Goal: Information Seeking & Learning: Find contact information

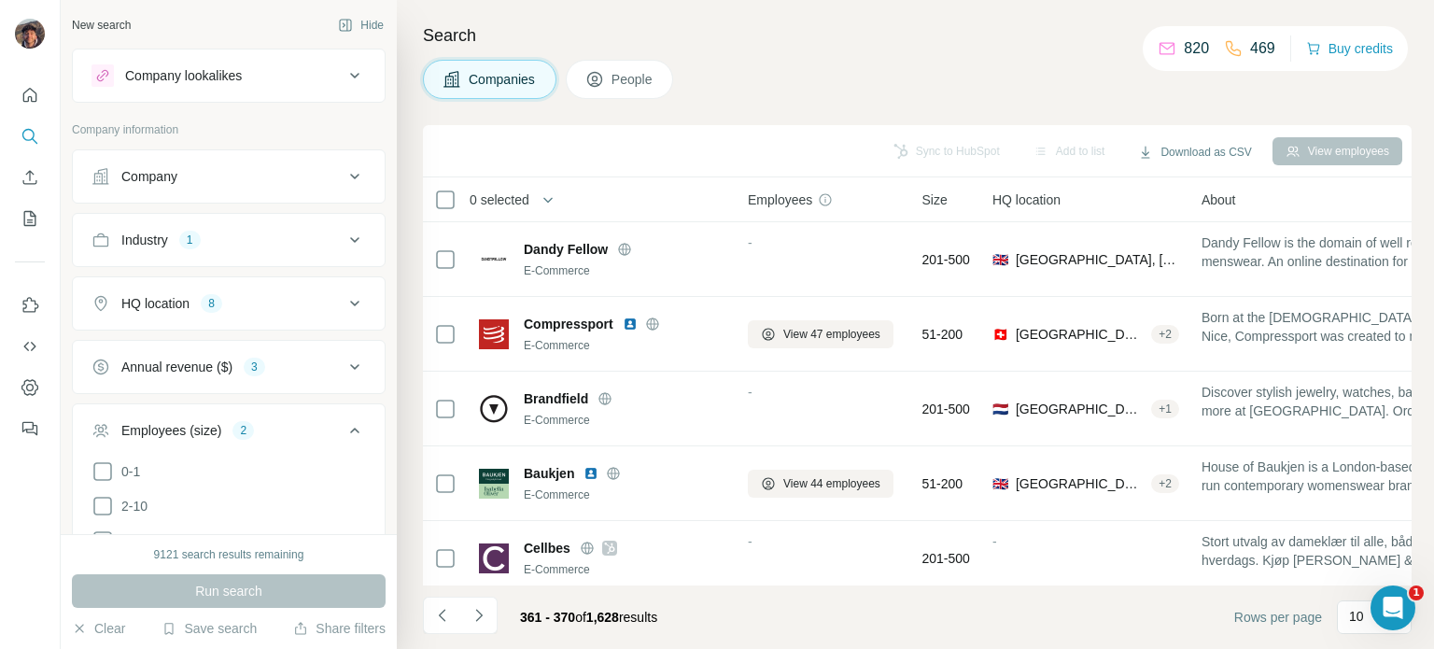
scroll to position [392, 0]
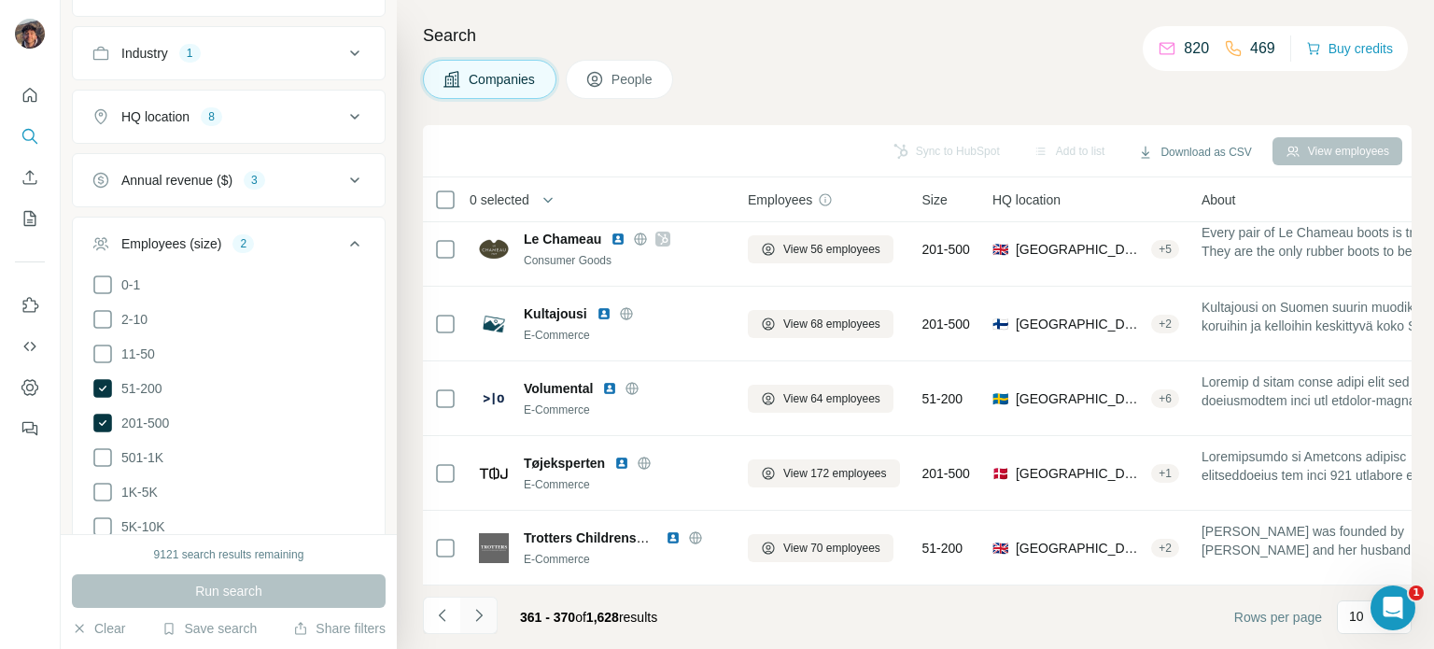
click at [489, 625] on button "Navigate to next page" at bounding box center [478, 615] width 37 height 37
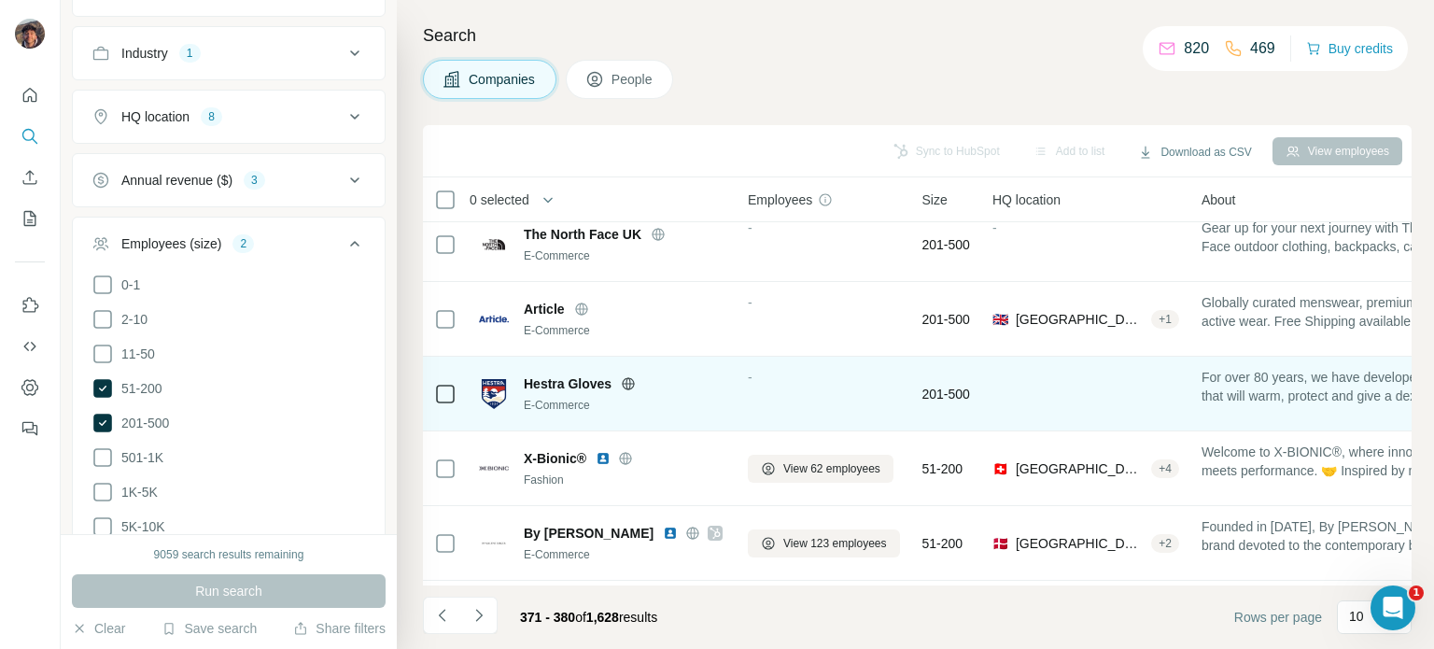
scroll to position [93, 0]
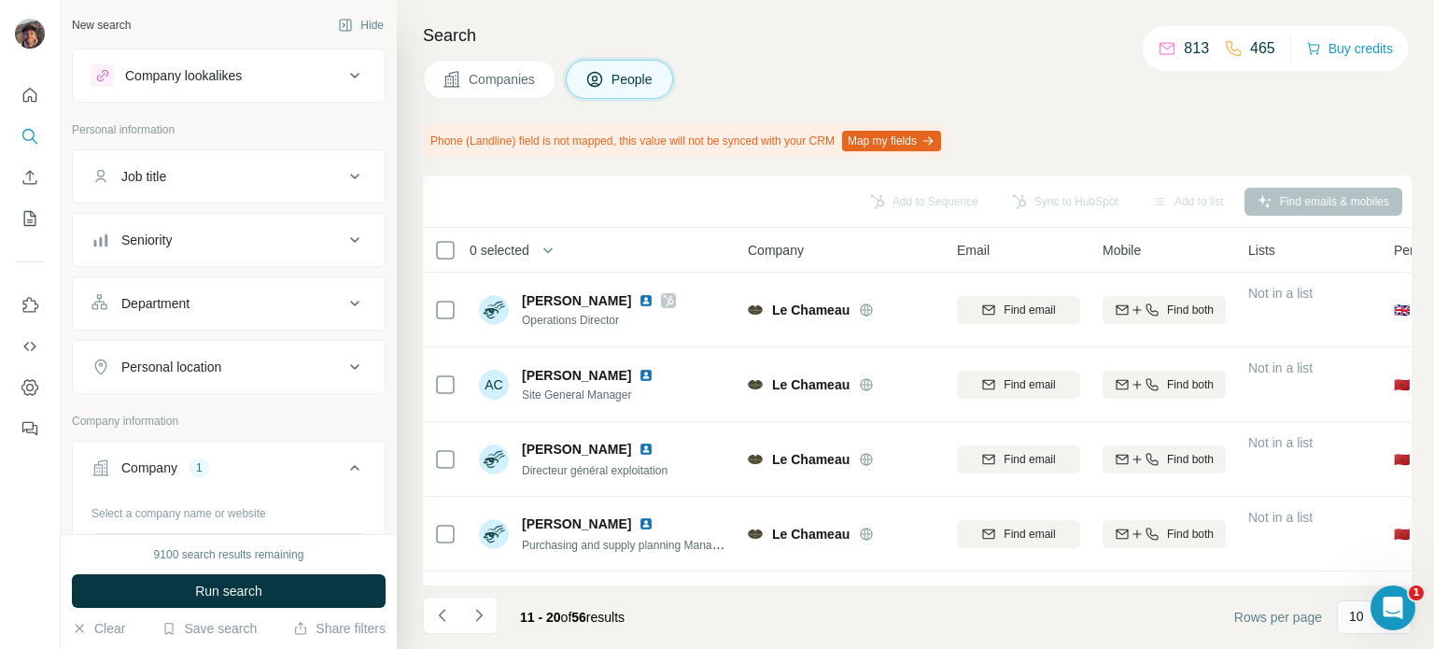
click at [487, 78] on span "Companies" at bounding box center [503, 79] width 68 height 19
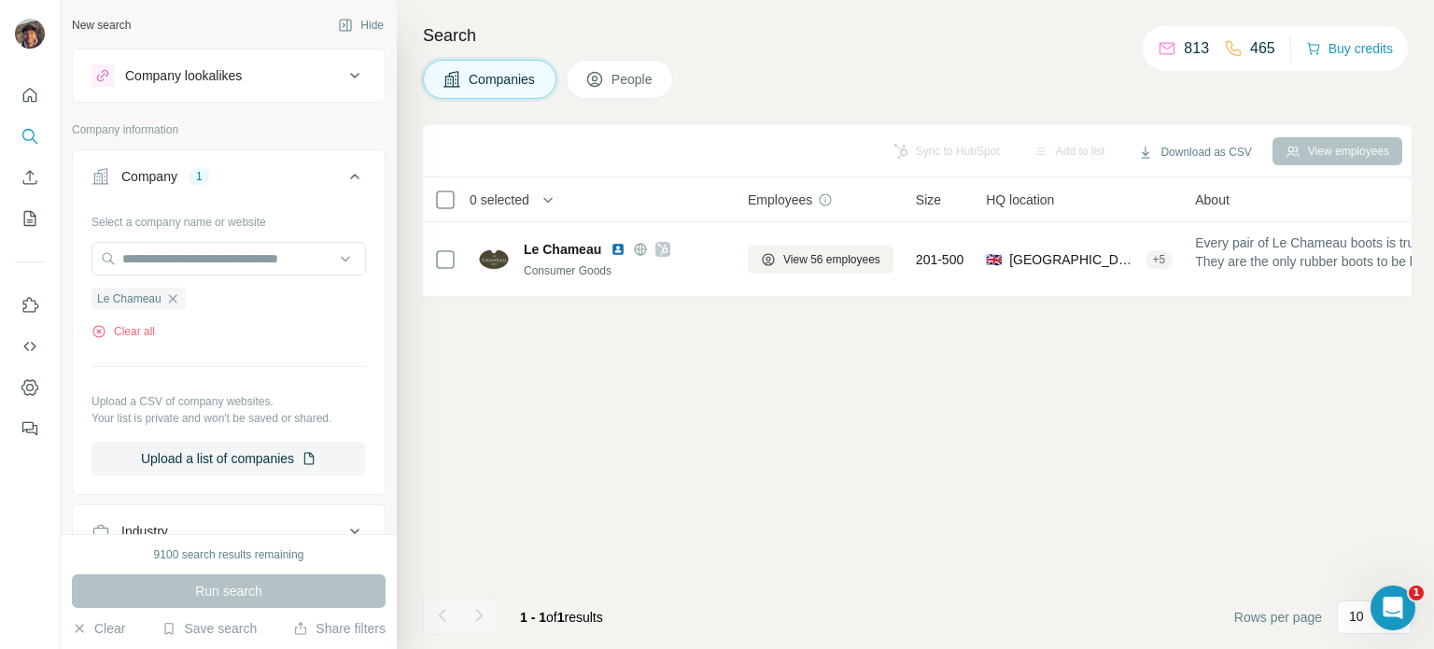
click at [177, 296] on icon "button" at bounding box center [172, 298] width 15 height 15
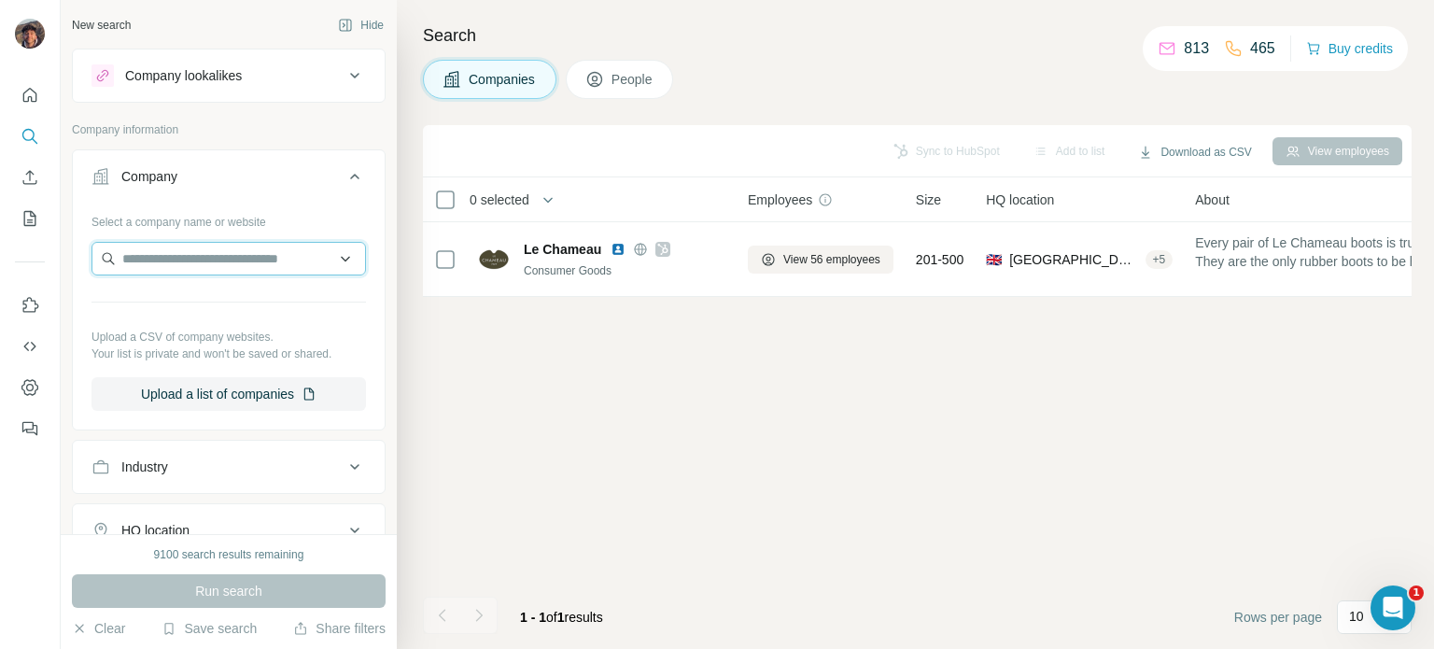
click at [182, 248] on input "text" at bounding box center [229, 259] width 275 height 34
paste input "**********"
click at [198, 254] on input "**********" at bounding box center [229, 259] width 275 height 34
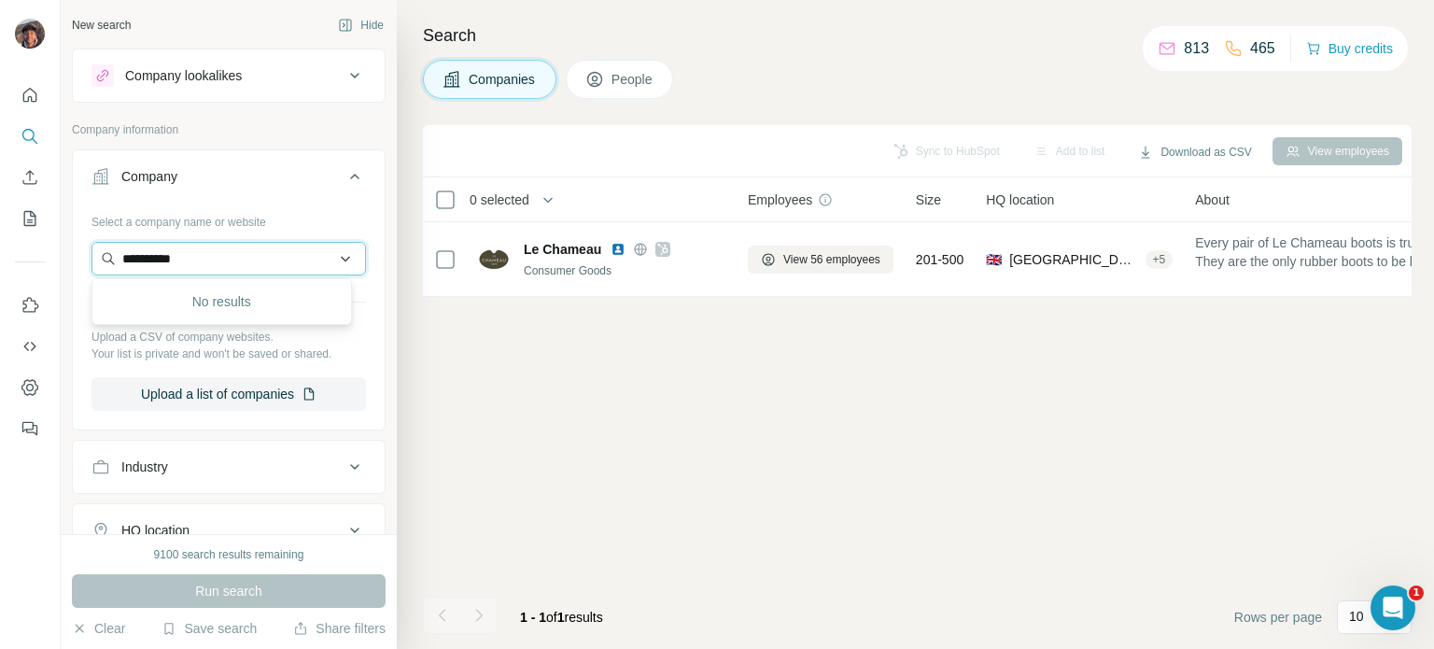
paste input "**********"
type input "**********"
click at [249, 308] on div "Turtle Fur turtlefur.com" at bounding box center [221, 308] width 251 height 50
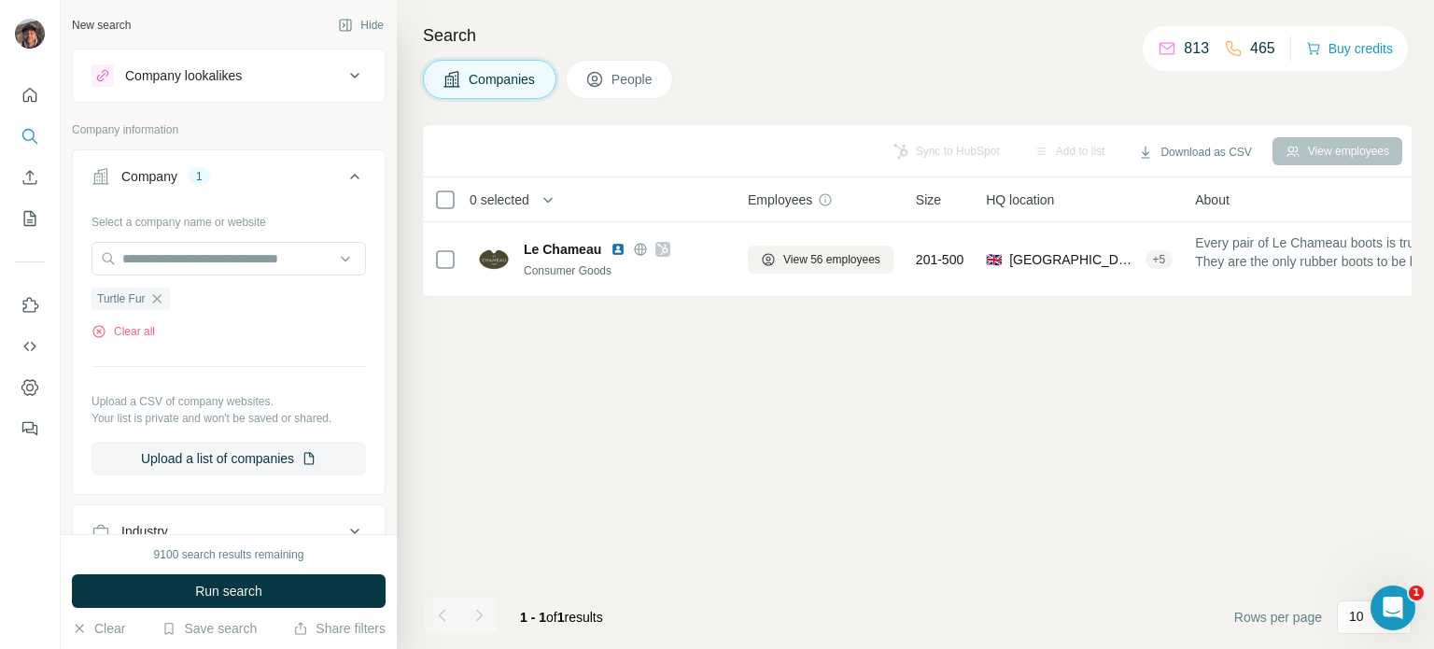
click at [261, 586] on span "Run search" at bounding box center [228, 591] width 67 height 19
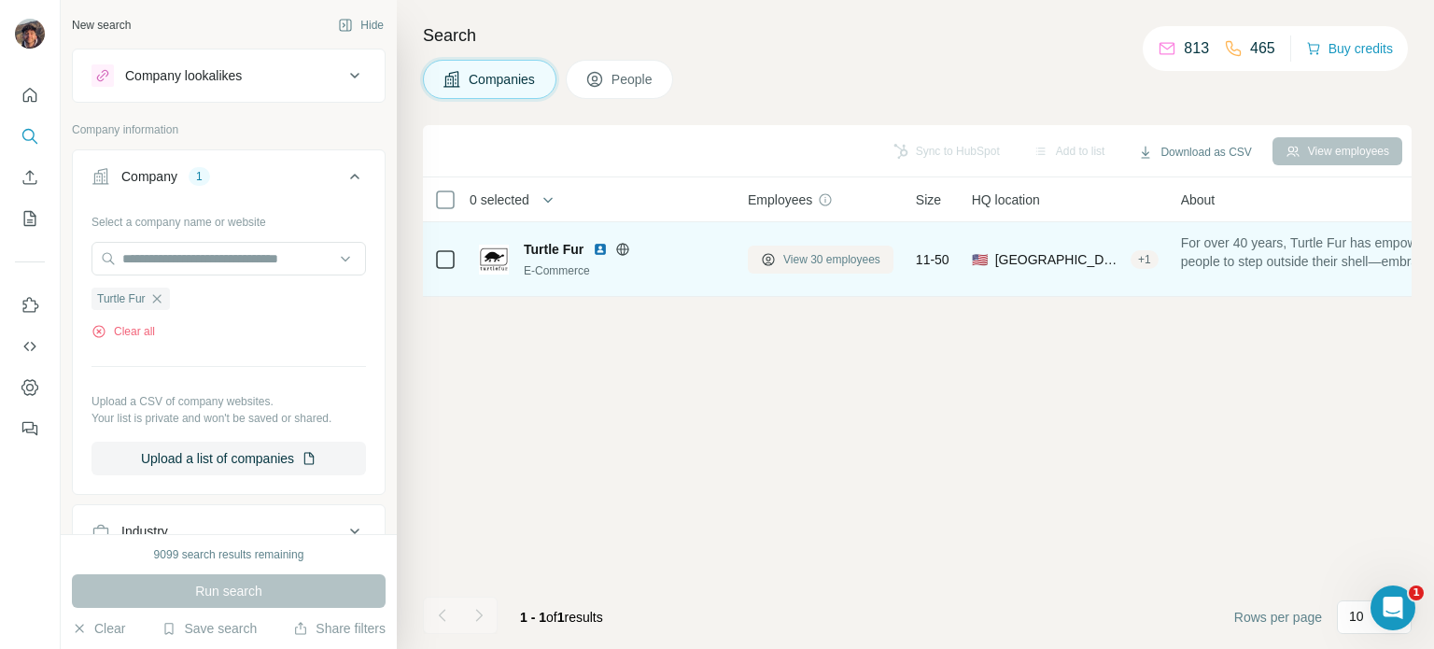
click at [858, 253] on span "View 30 employees" at bounding box center [832, 259] width 97 height 17
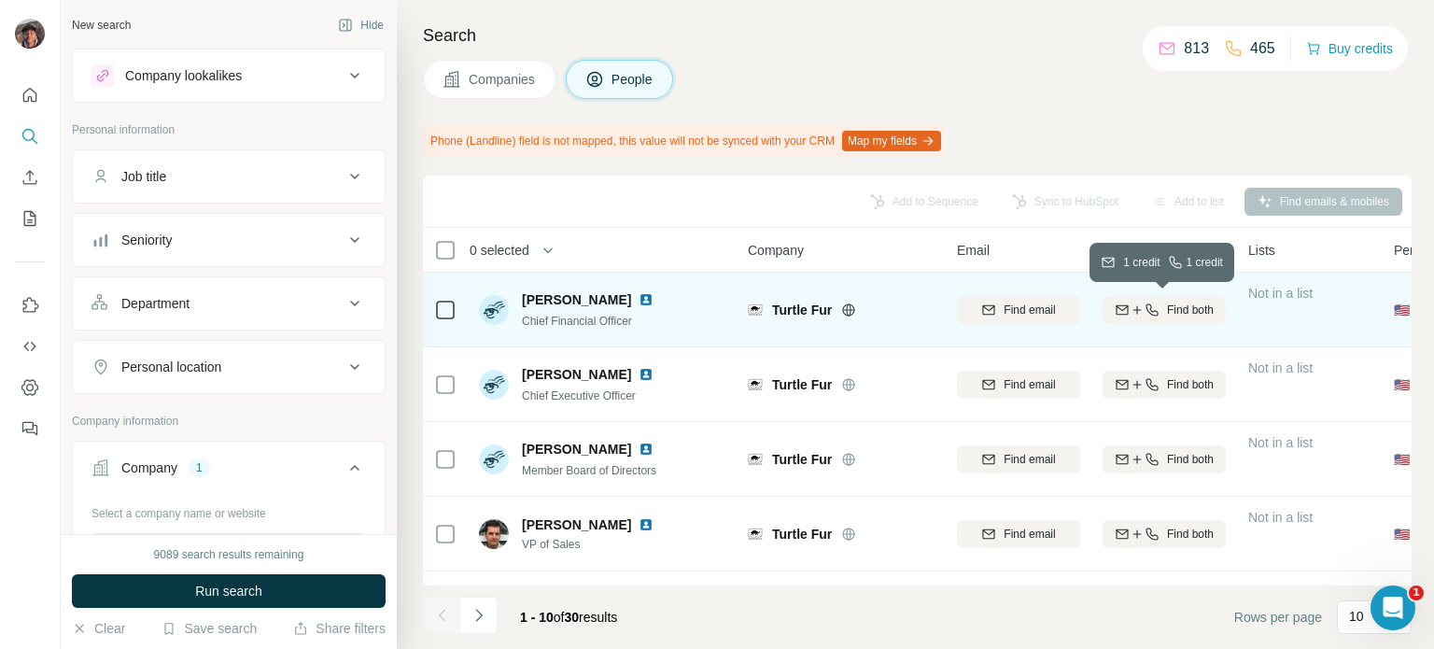
click at [1125, 317] on div "Find both" at bounding box center [1164, 310] width 123 height 17
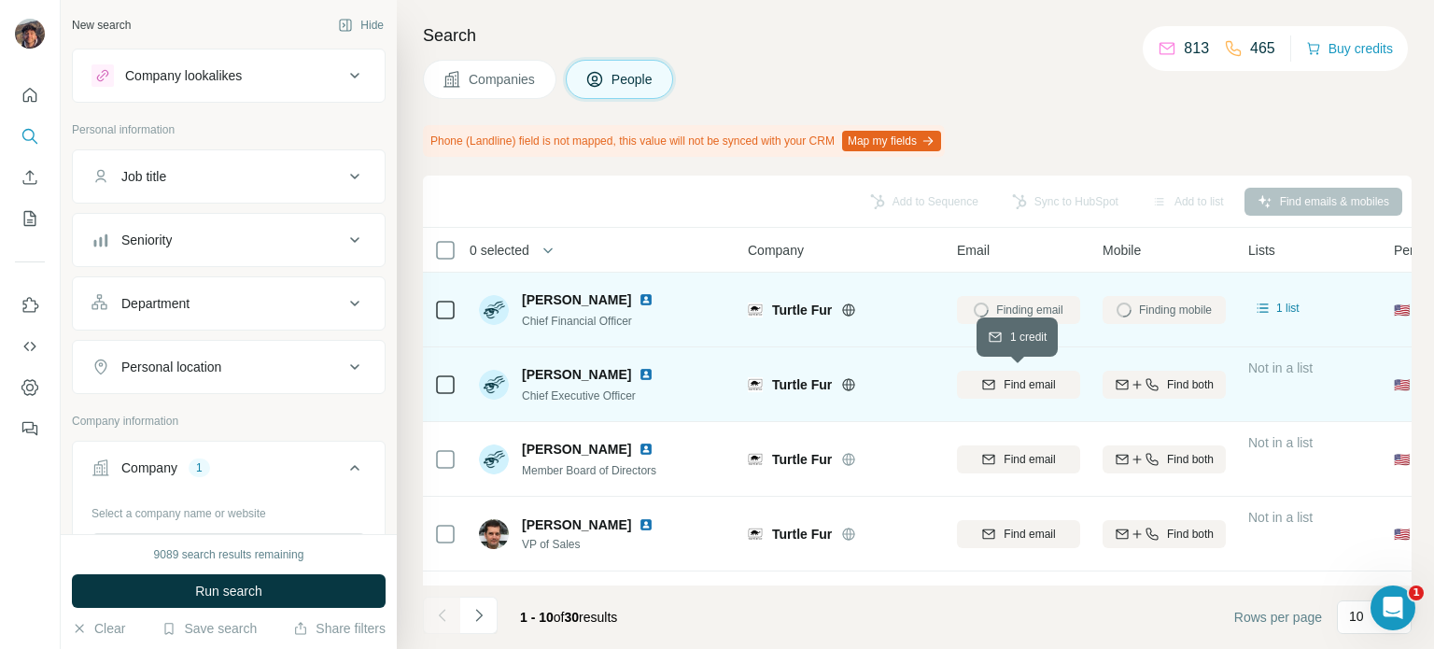
click at [1035, 380] on span "Find email" at bounding box center [1029, 384] width 51 height 17
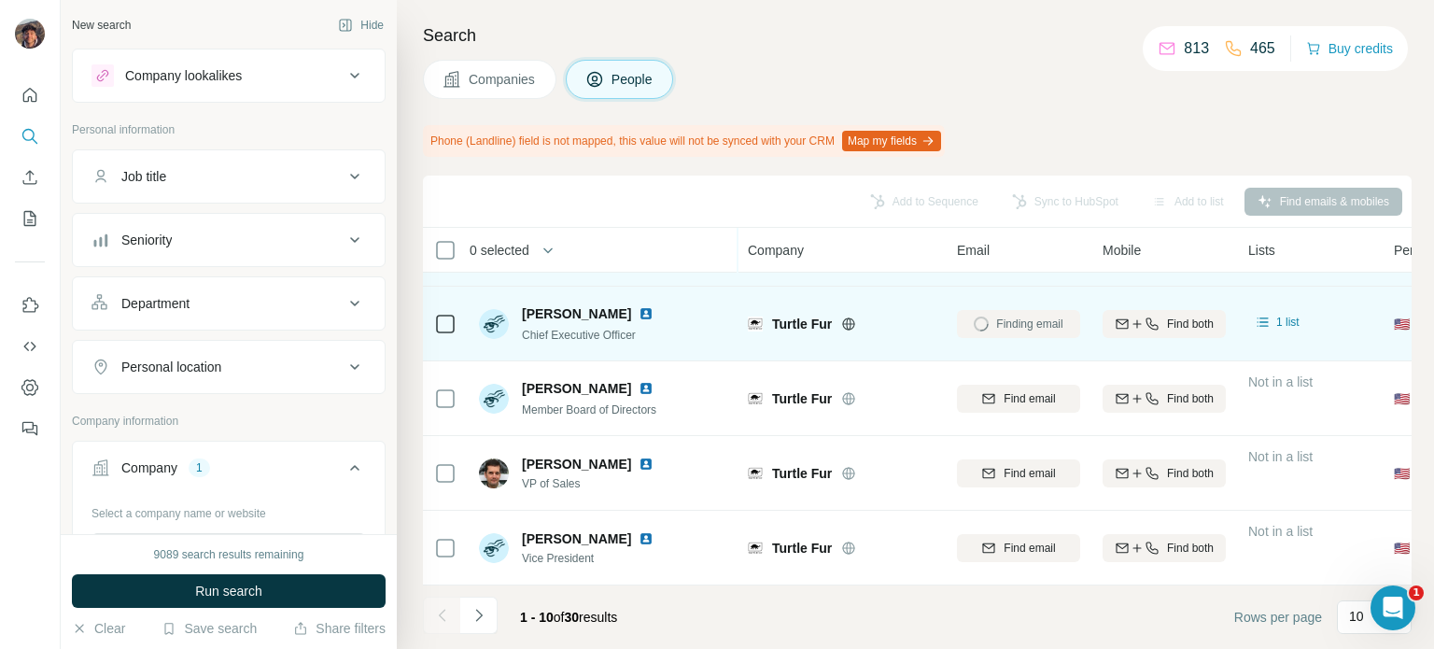
scroll to position [93, 0]
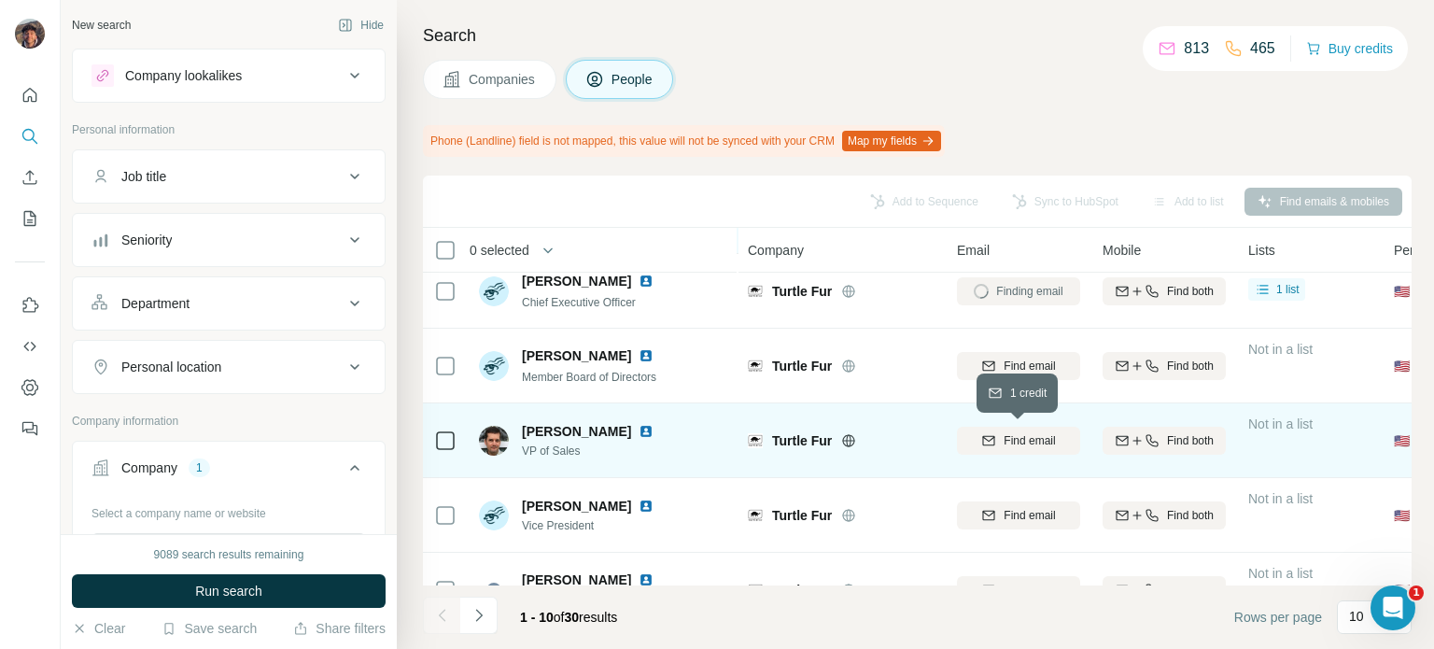
click at [1027, 427] on button "Find email" at bounding box center [1018, 441] width 123 height 28
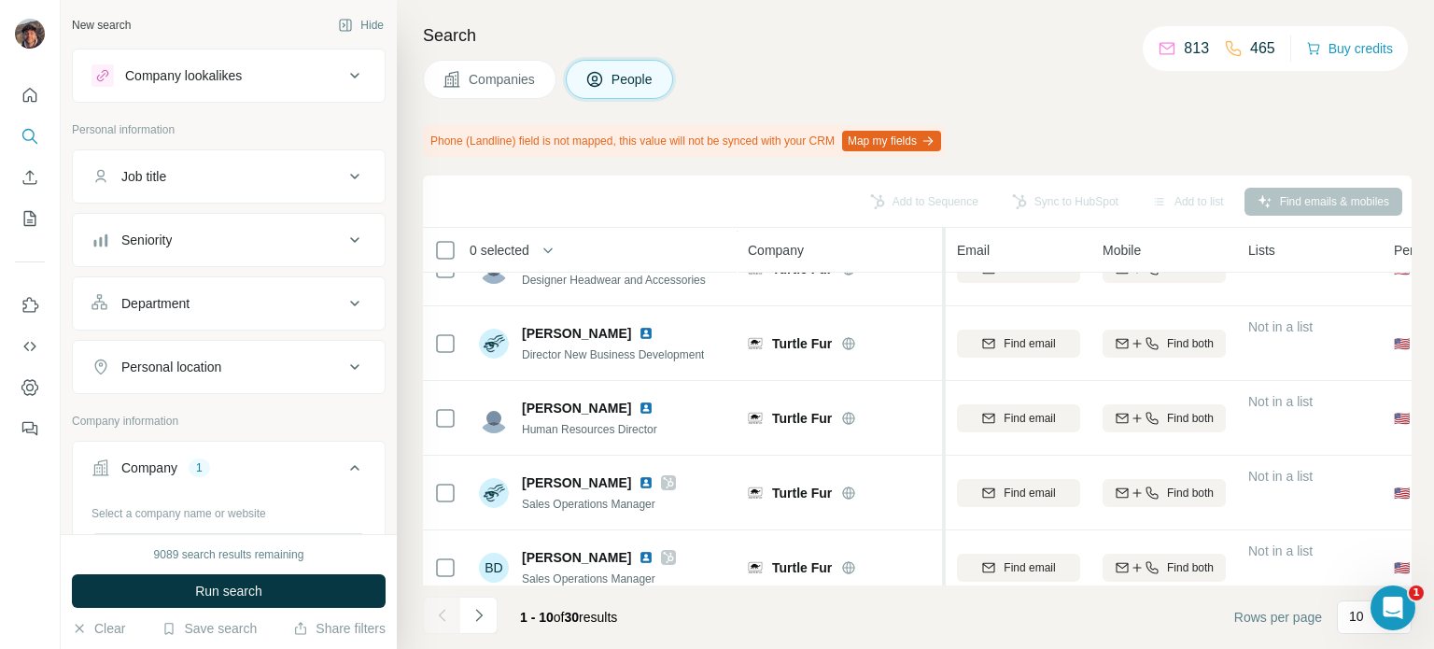
scroll to position [443, 0]
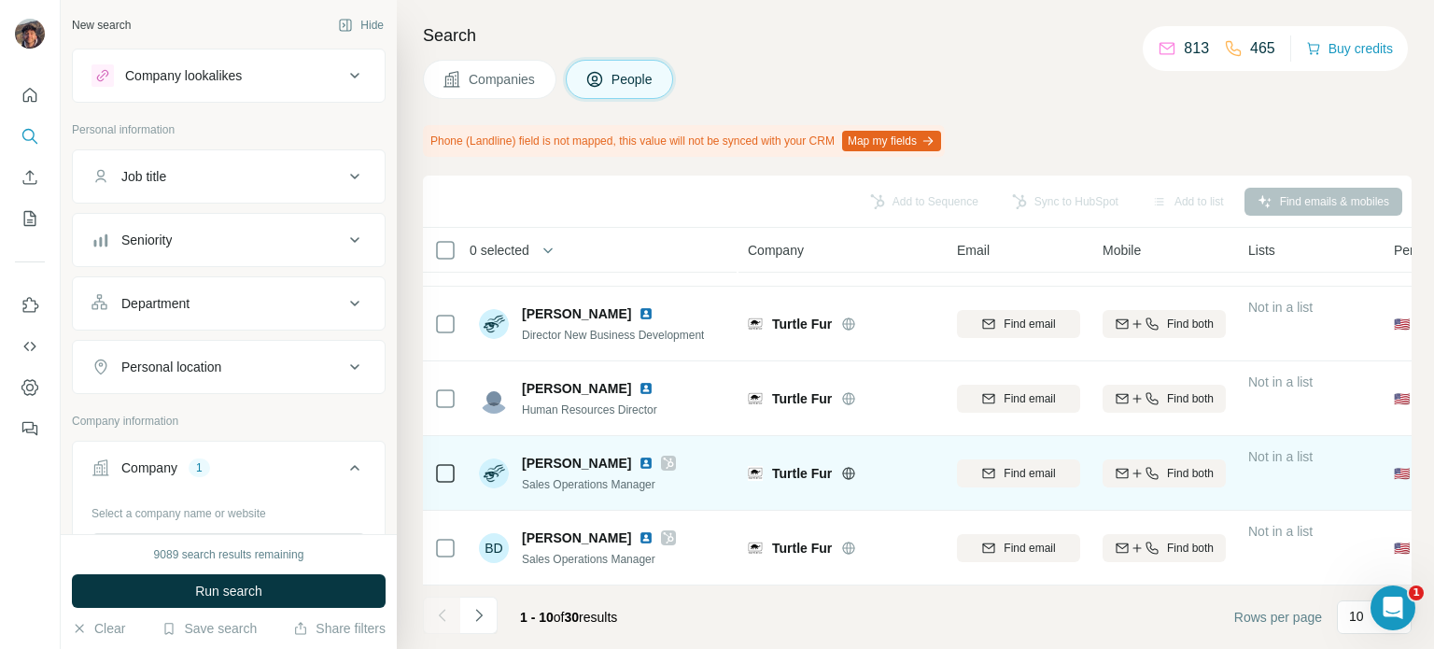
click at [663, 458] on icon at bounding box center [668, 463] width 11 height 15
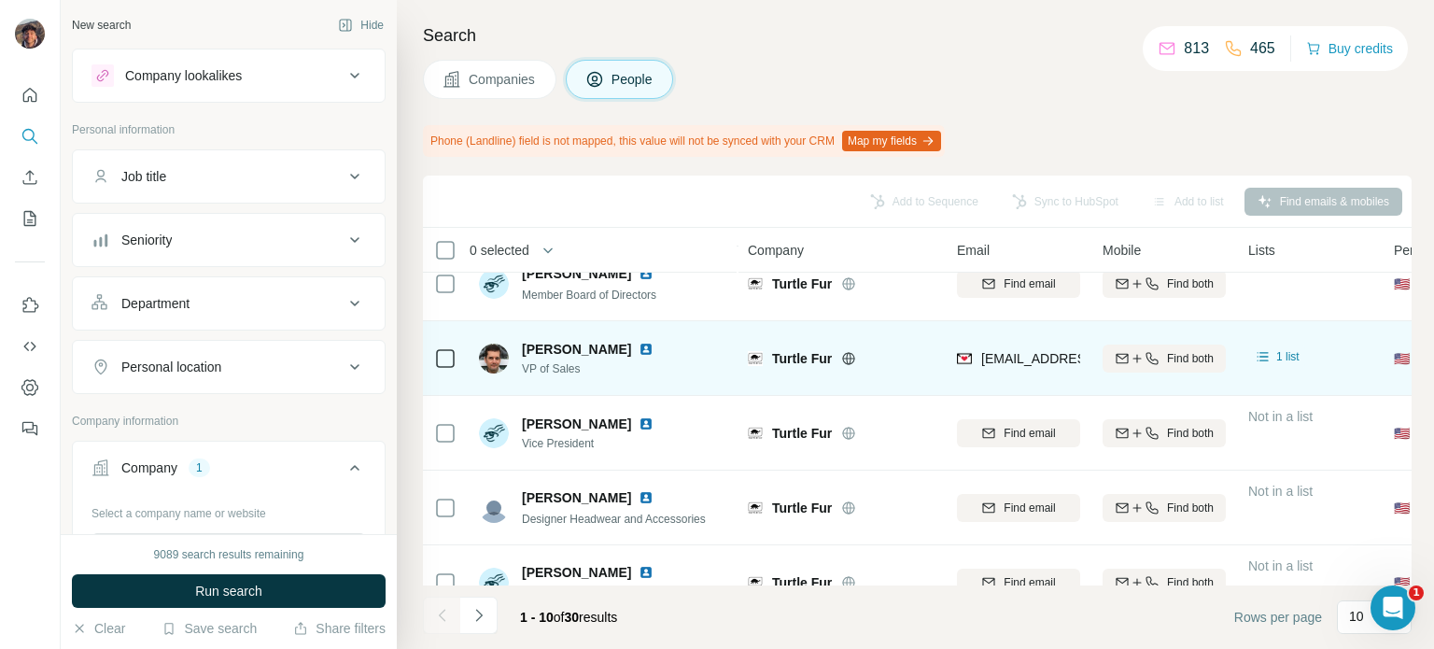
scroll to position [0, 0]
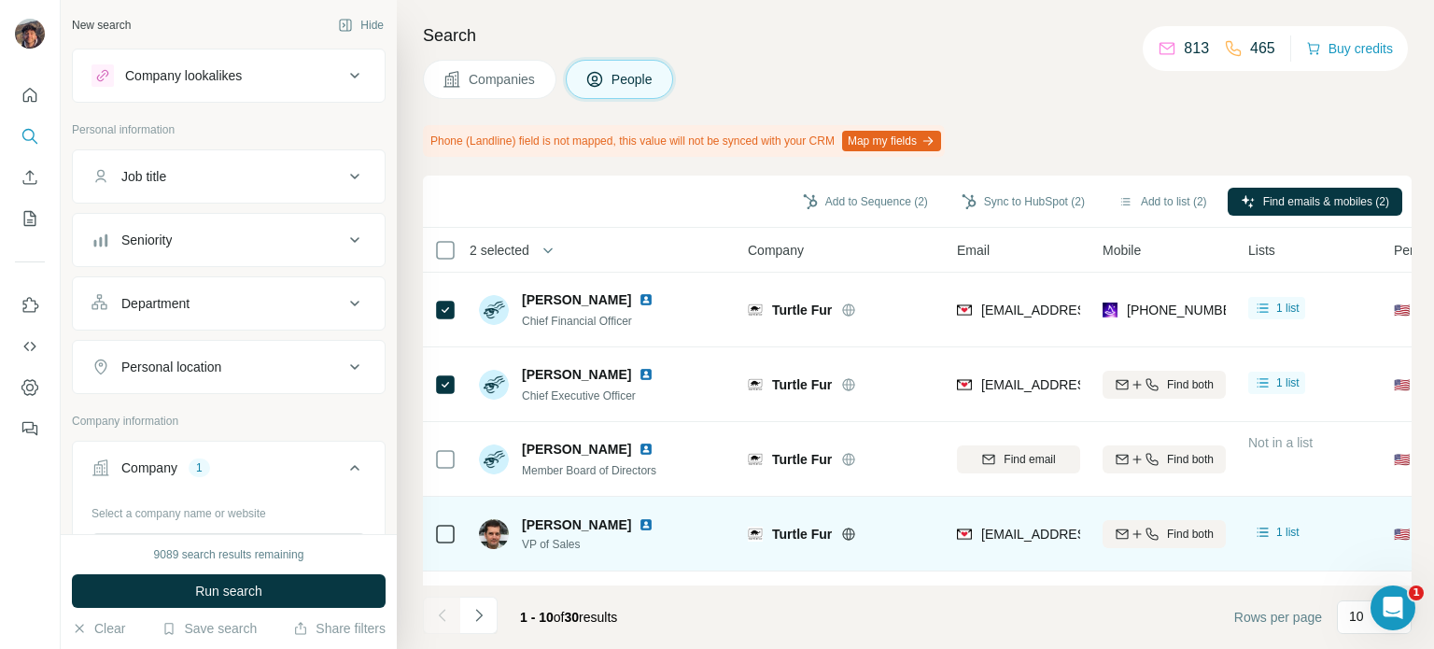
click at [443, 544] on div at bounding box center [445, 533] width 22 height 51
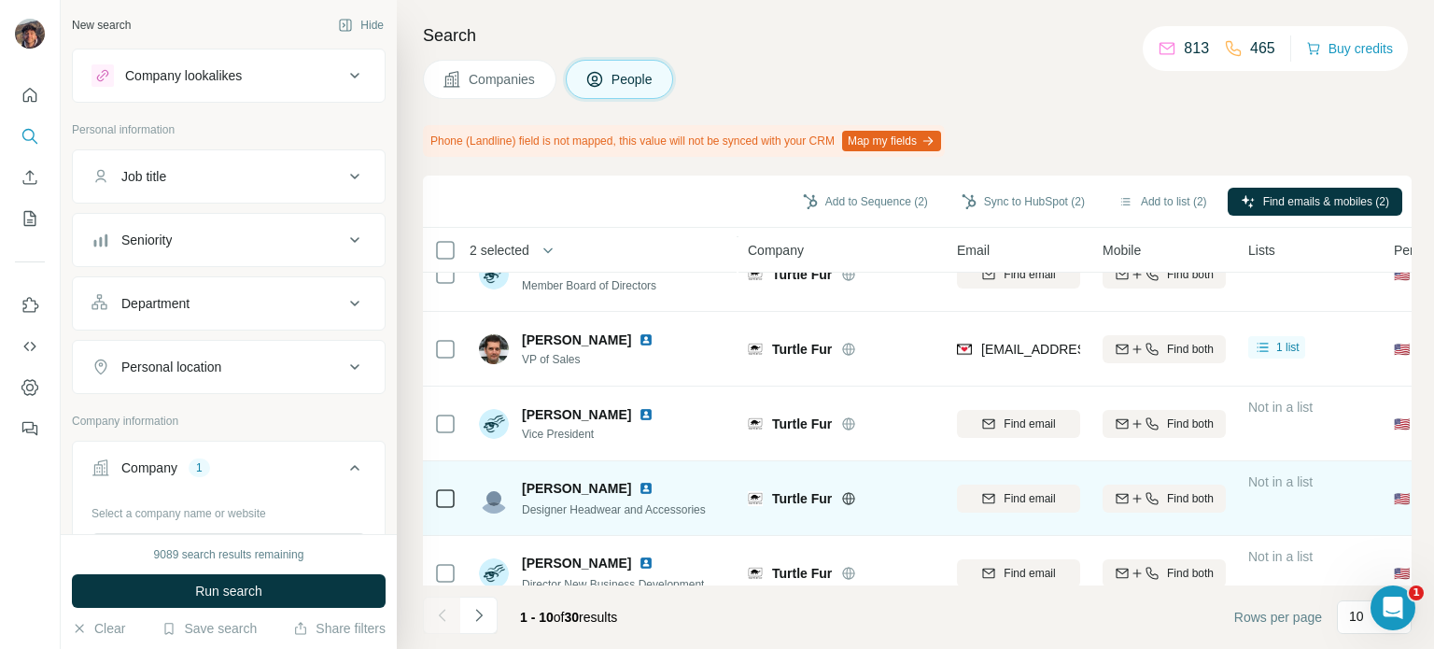
scroll to position [187, 0]
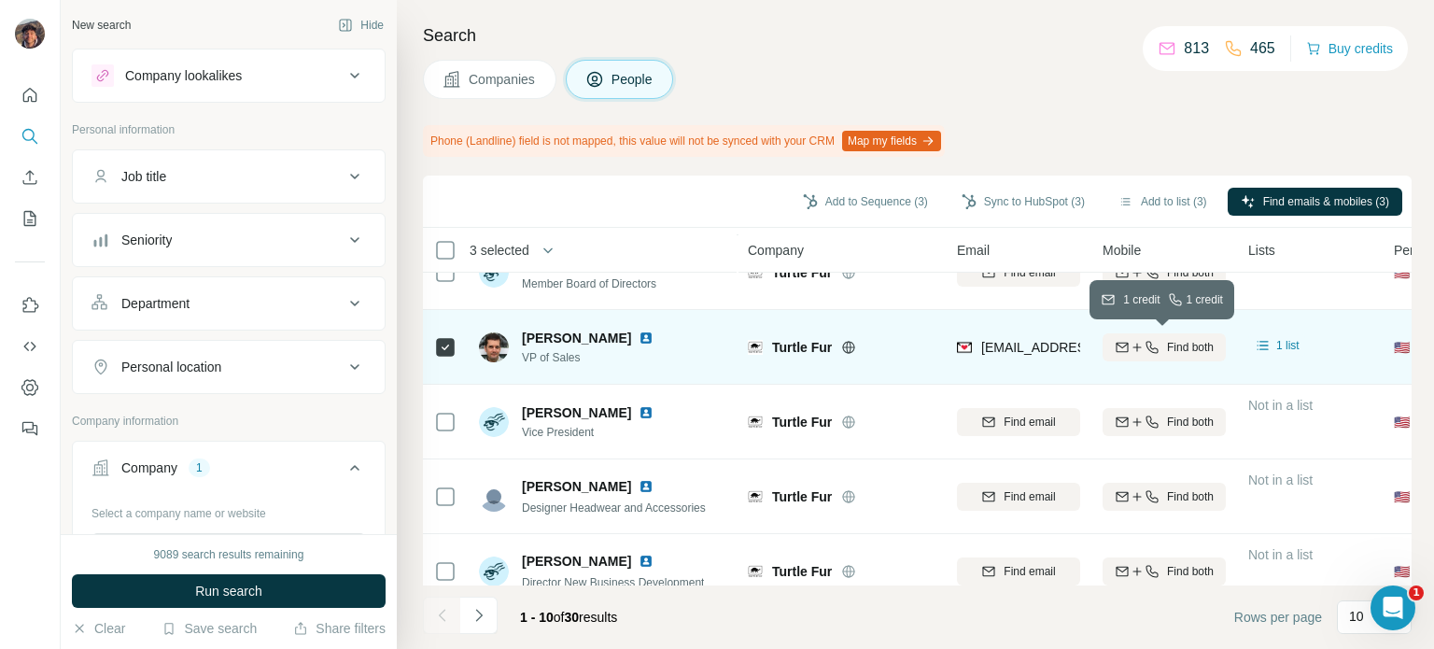
click at [1118, 349] on icon "button" at bounding box center [1122, 347] width 15 height 15
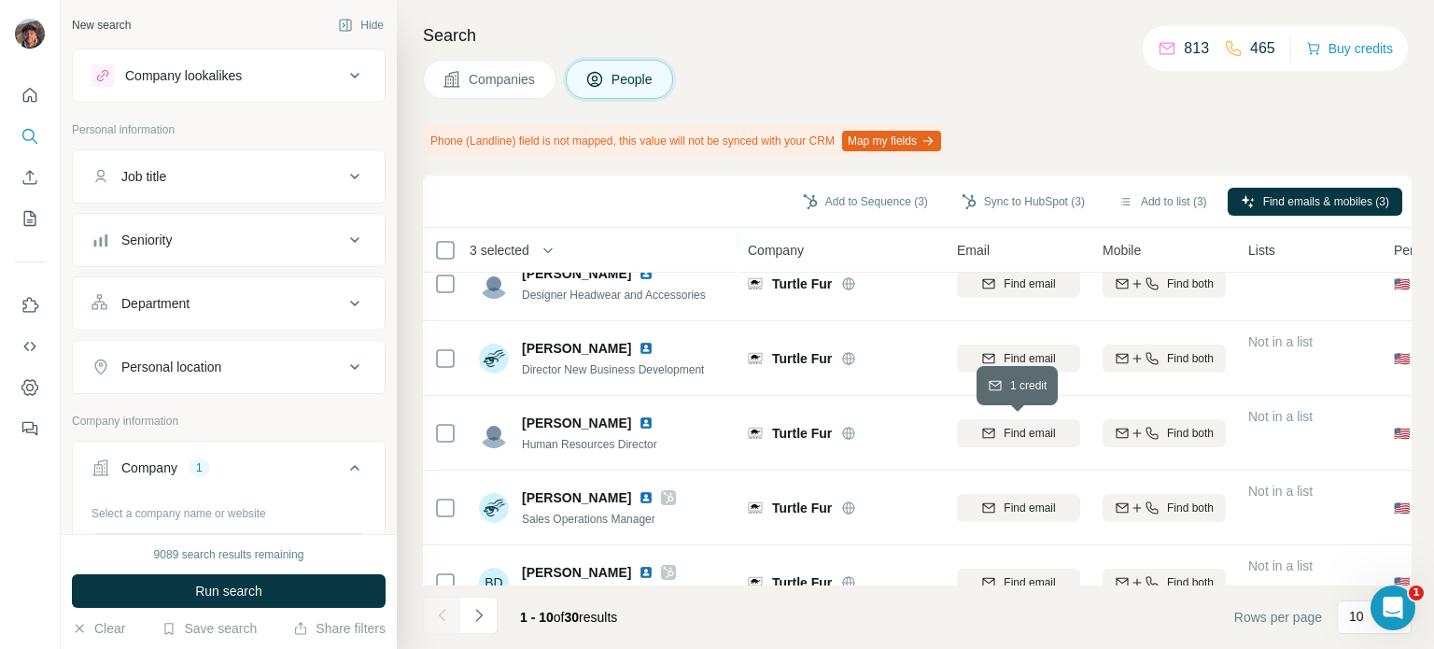
scroll to position [443, 0]
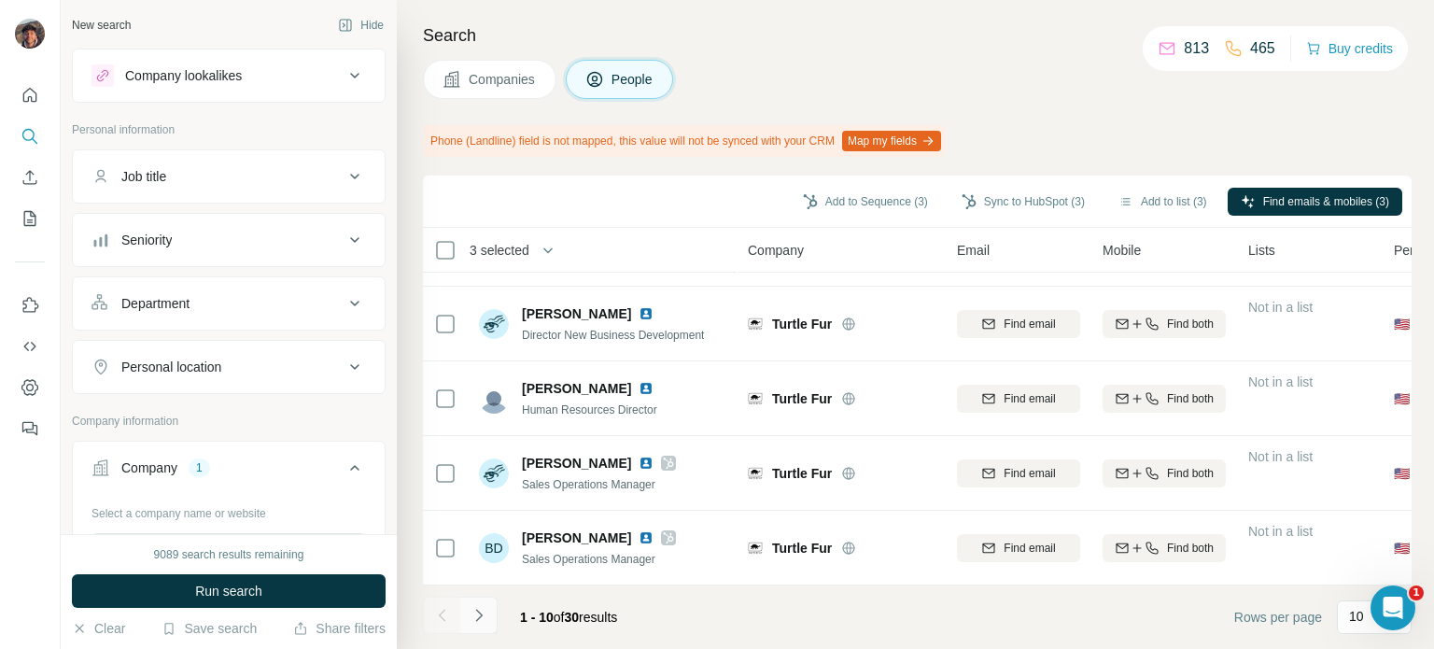
click at [496, 610] on button "Navigate to next page" at bounding box center [478, 615] width 37 height 37
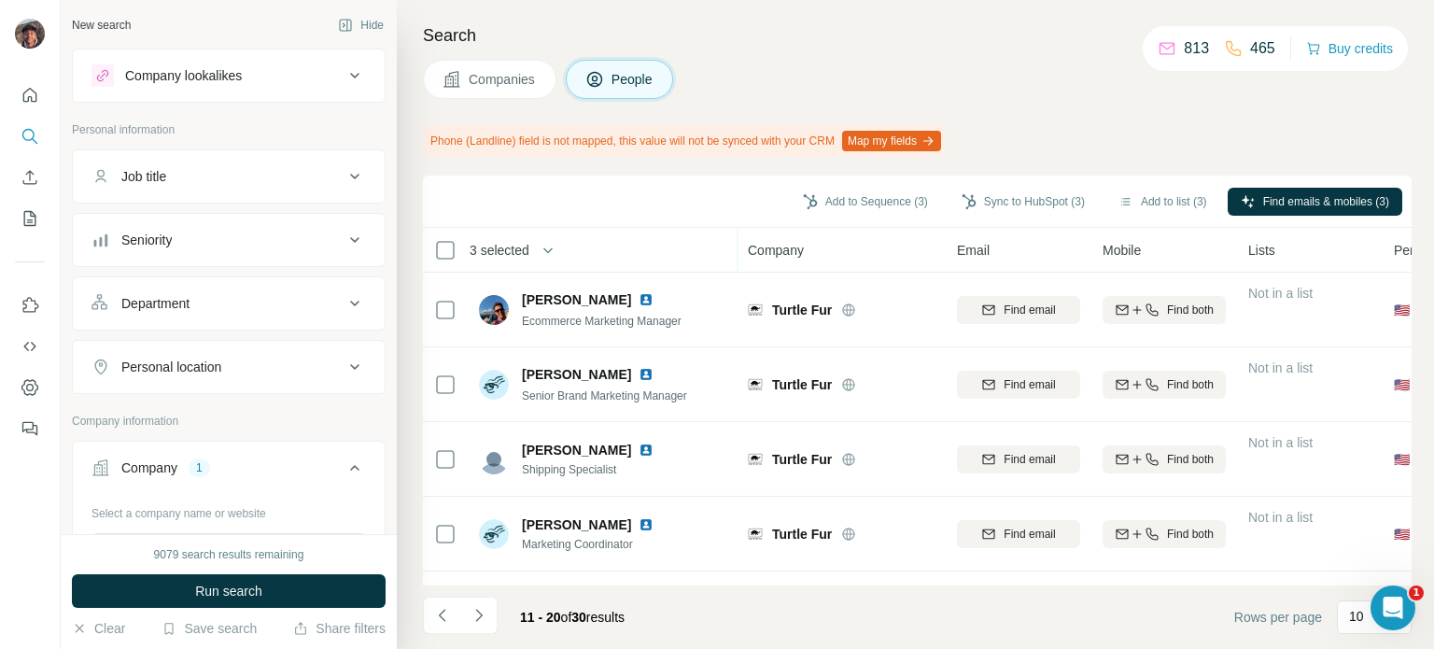
scroll to position [0, 0]
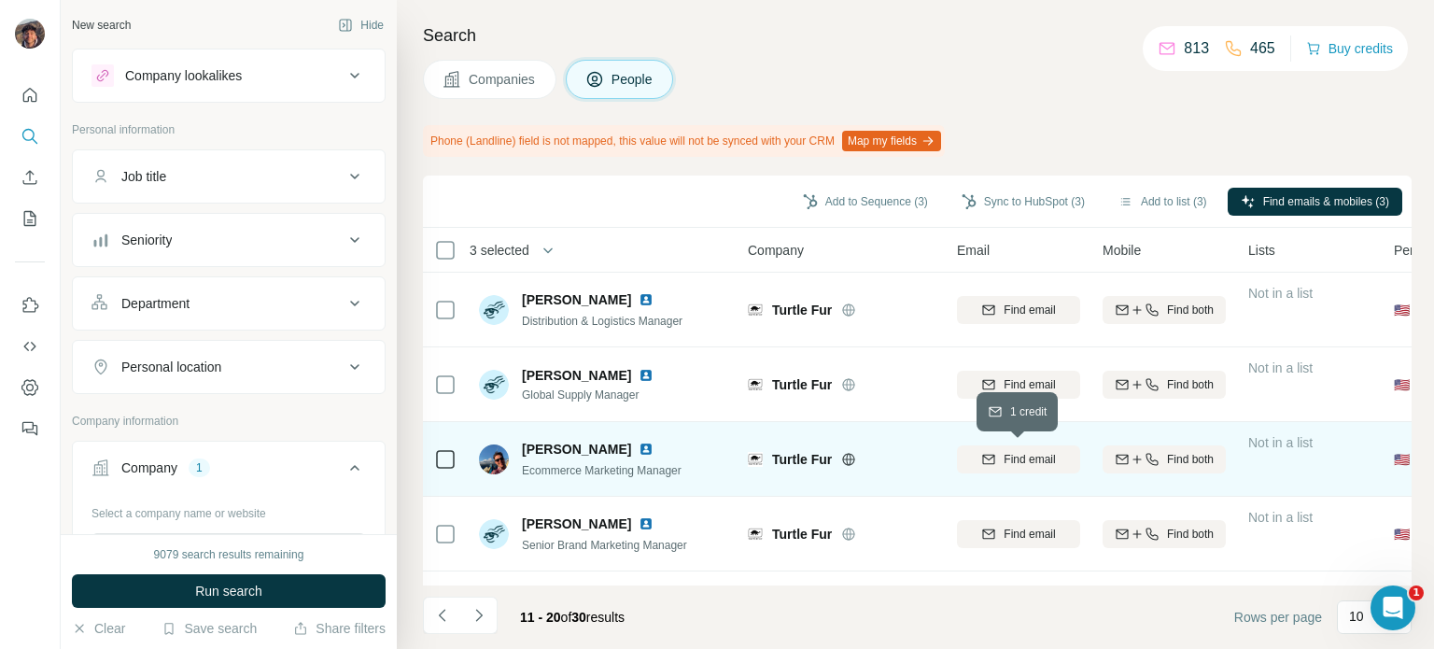
click at [1061, 468] on button "Find email" at bounding box center [1018, 459] width 123 height 28
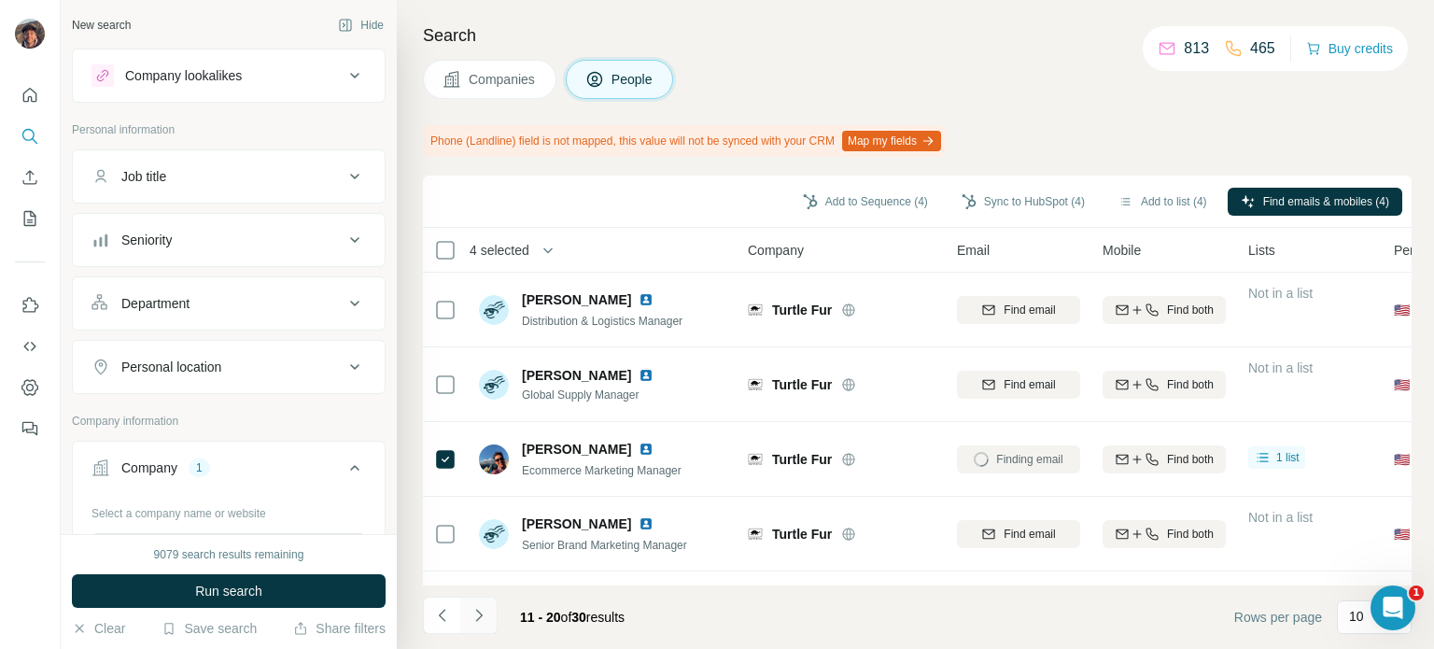
click at [487, 624] on icon "Navigate to next page" at bounding box center [479, 615] width 19 height 19
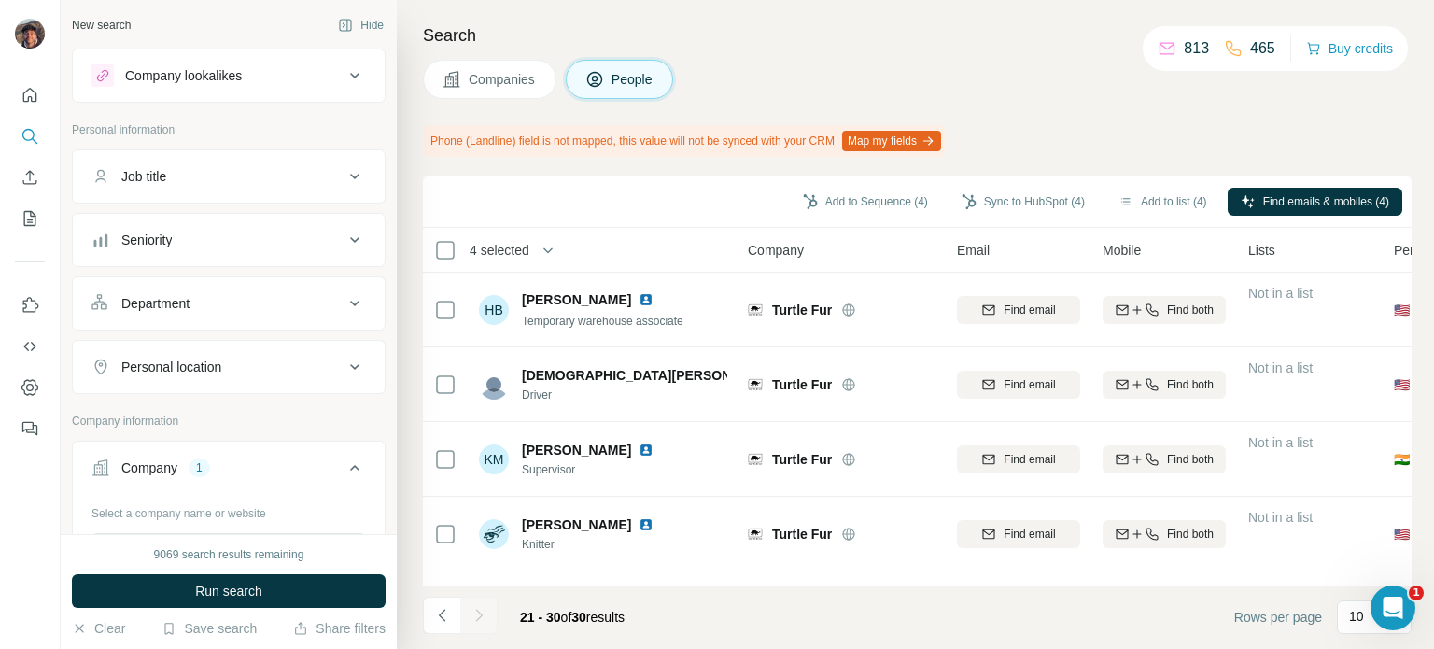
click at [450, 596] on footer "21 - 30 of 30 results Rows per page 10" at bounding box center [917, 618] width 989 height 64
click at [450, 598] on button "Navigate to previous page" at bounding box center [441, 615] width 37 height 37
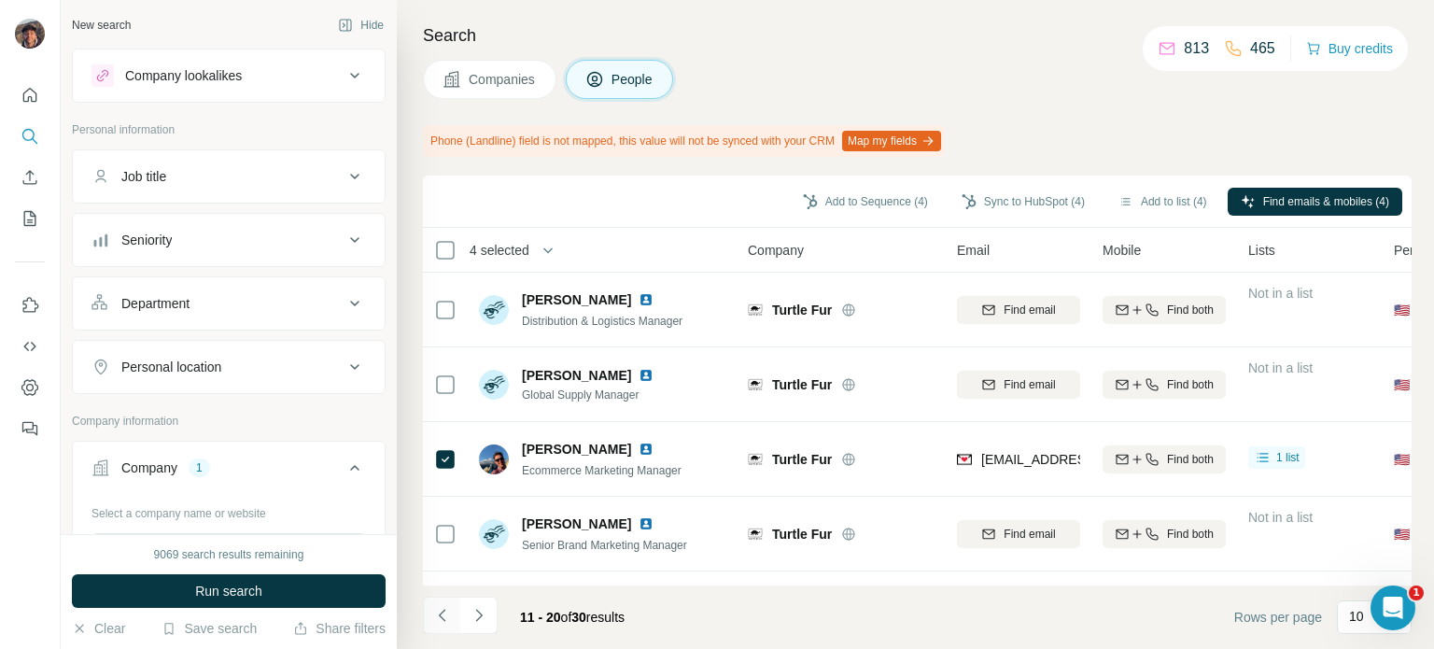
click at [450, 598] on button "Navigate to previous page" at bounding box center [441, 615] width 37 height 37
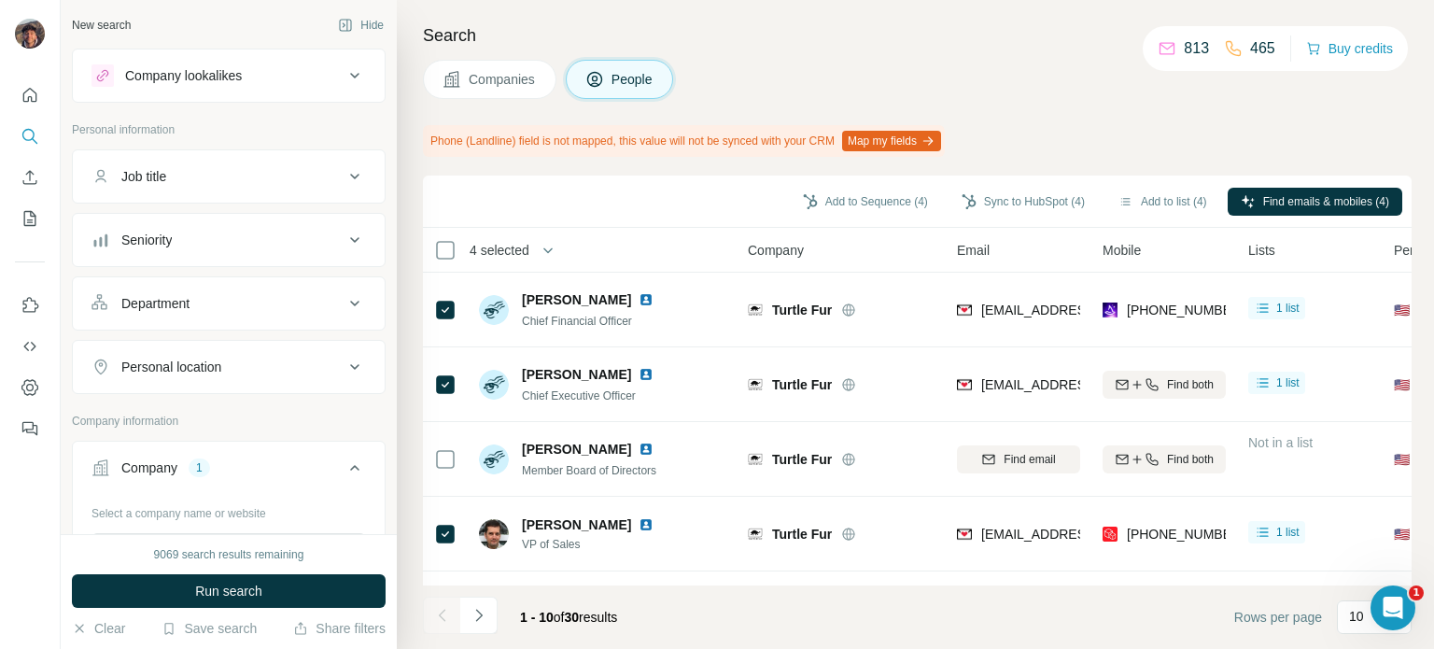
click at [450, 598] on div at bounding box center [441, 615] width 37 height 37
click at [489, 627] on button "Navigate to next page" at bounding box center [478, 615] width 37 height 37
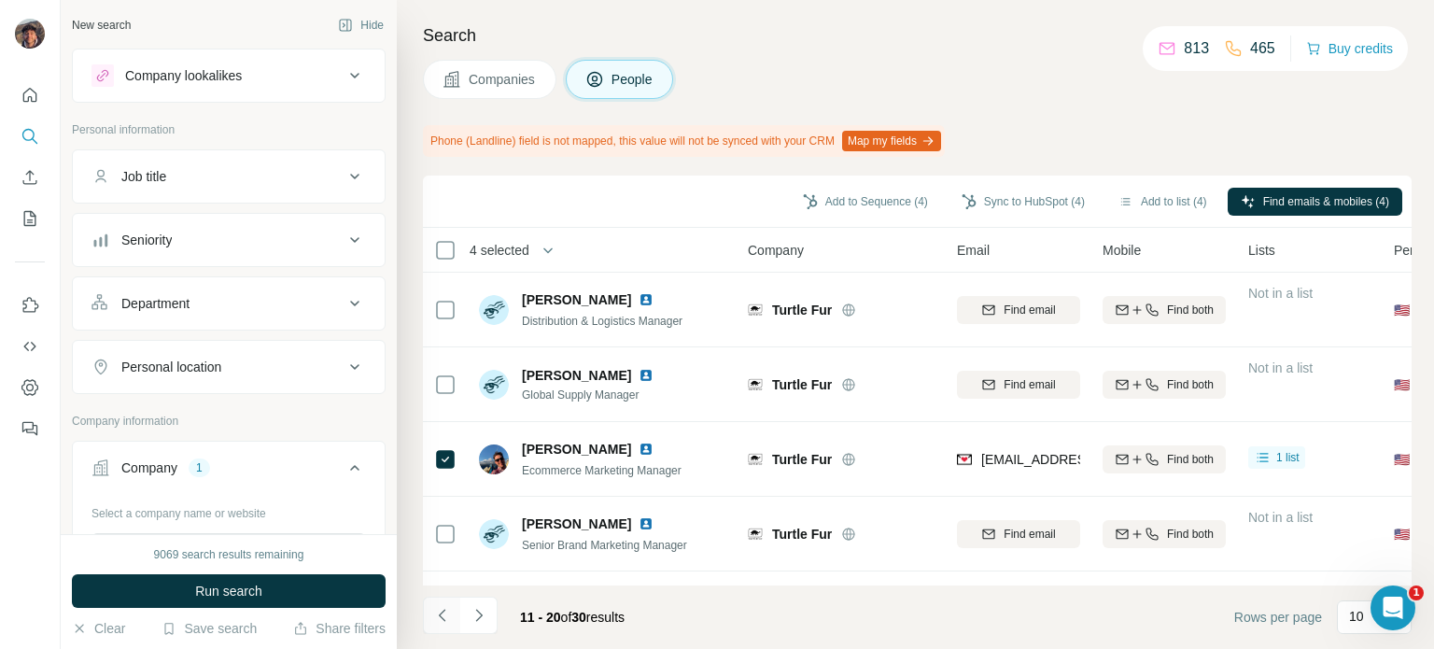
click at [426, 611] on button "Navigate to previous page" at bounding box center [441, 615] width 37 height 37
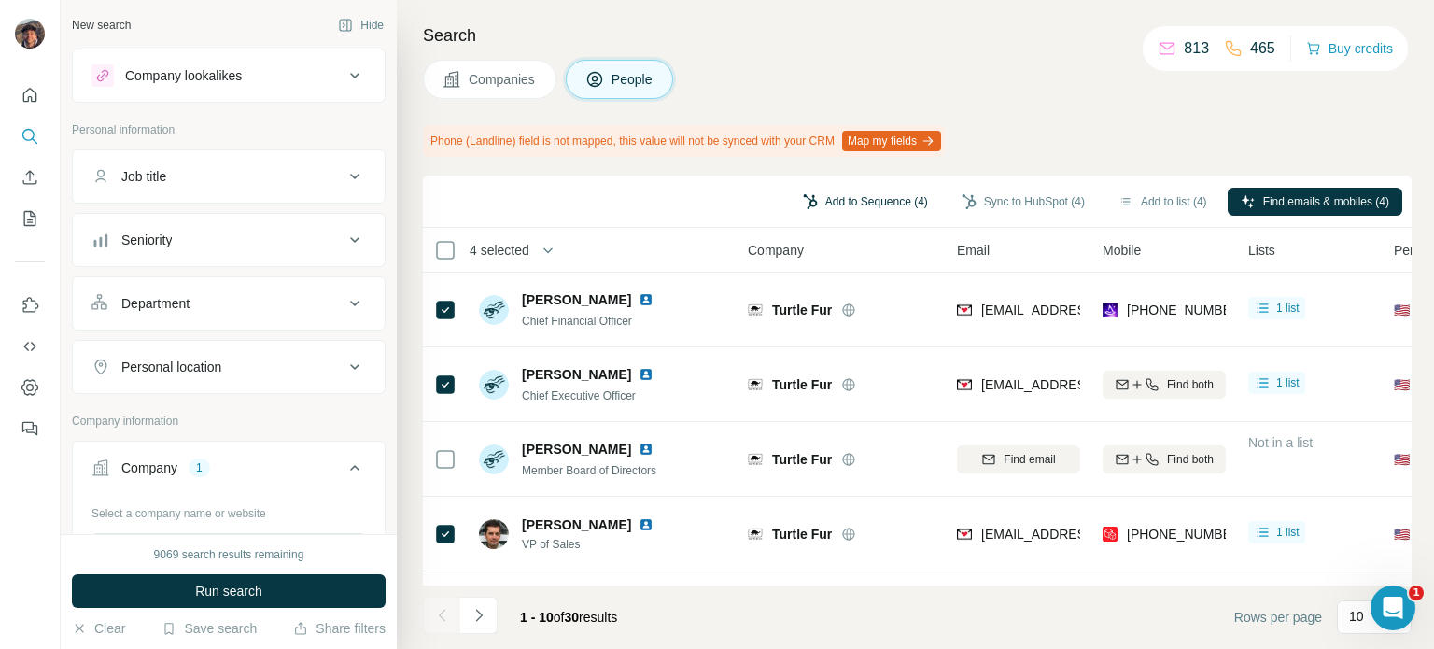
click at [845, 195] on button "Add to Sequence (4)" at bounding box center [865, 202] width 151 height 28
click at [967, 208] on button "Sync to HubSpot (4)" at bounding box center [1023, 202] width 149 height 28
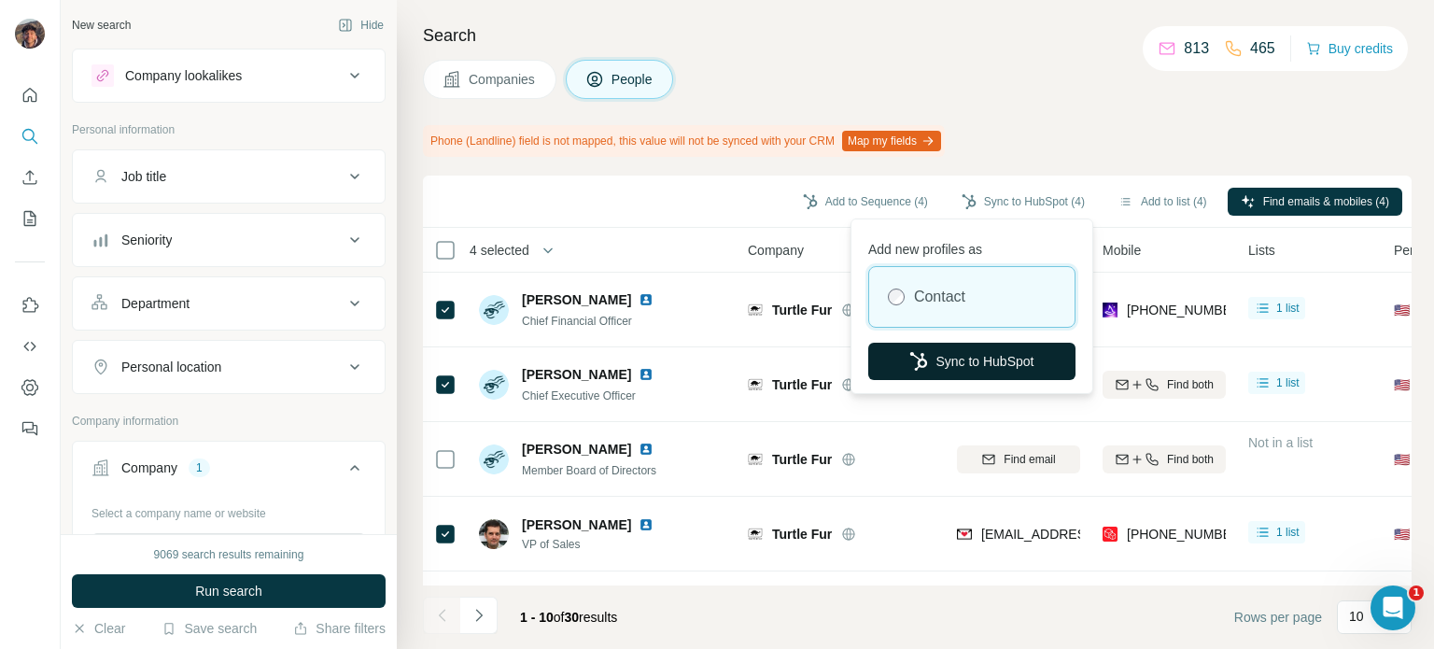
click at [911, 368] on icon "button" at bounding box center [919, 361] width 19 height 19
